Goal: Book appointment/travel/reservation

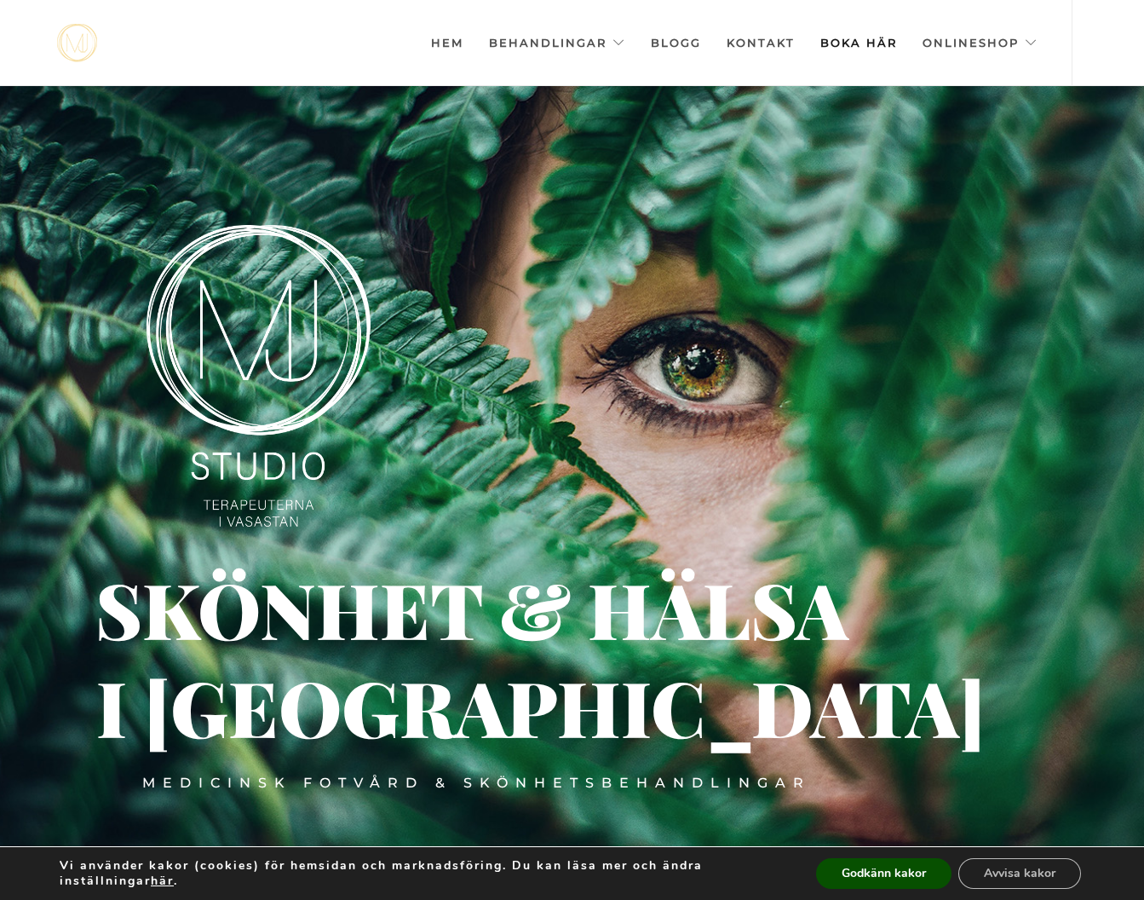
click at [852, 40] on link "Boka här" at bounding box center [858, 42] width 77 height 85
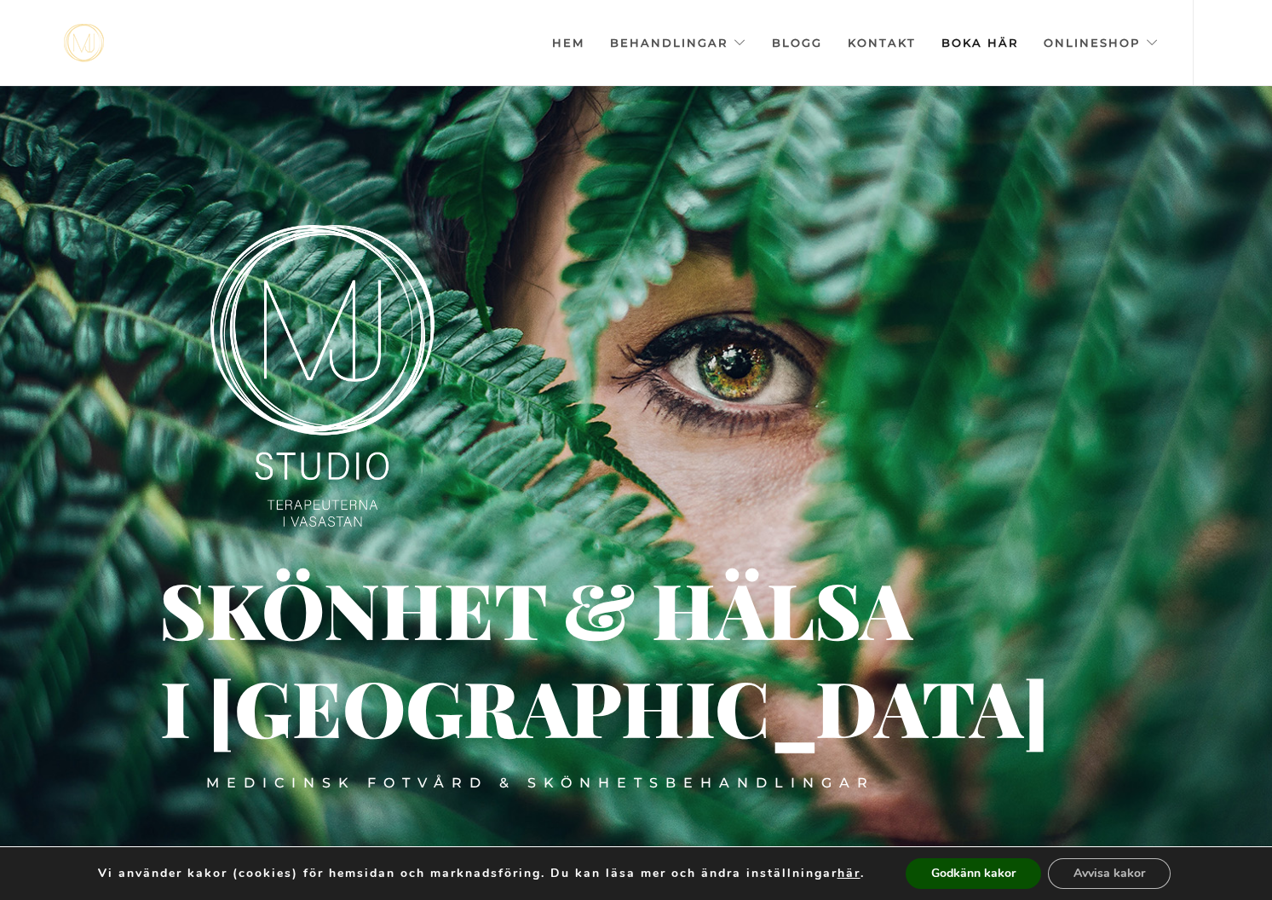
click at [963, 43] on link "Boka här" at bounding box center [979, 42] width 77 height 85
